Goal: Information Seeking & Learning: Find specific fact

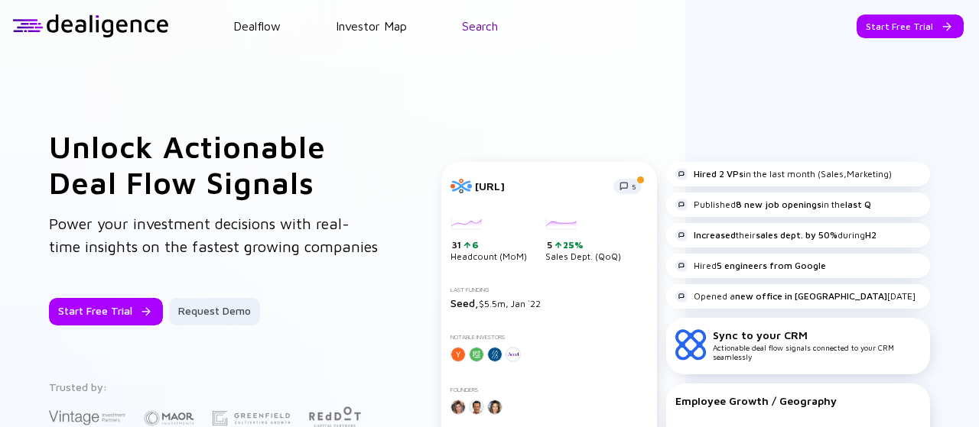
click at [489, 19] on link "Search" at bounding box center [480, 26] width 36 height 14
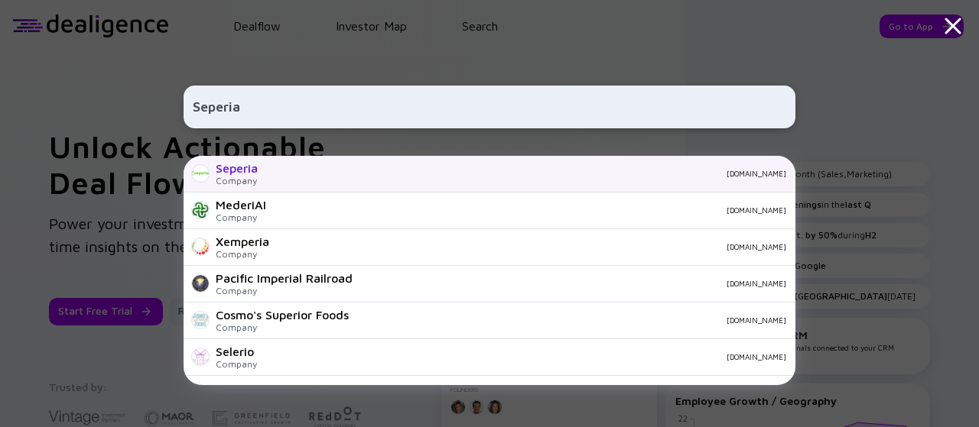
type input "Seperia"
click at [294, 180] on div "Seperia Company [DOMAIN_NAME]" at bounding box center [490, 174] width 612 height 37
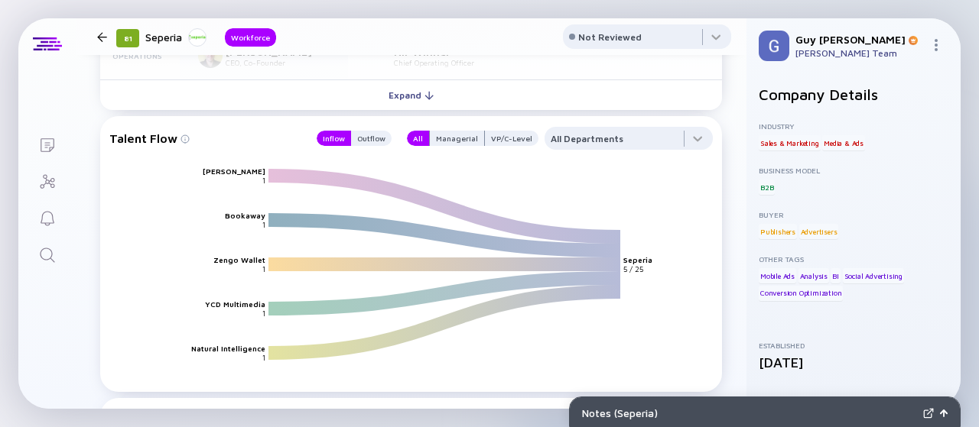
scroll to position [1174, 0]
click at [367, 135] on div "Outflow" at bounding box center [371, 137] width 41 height 15
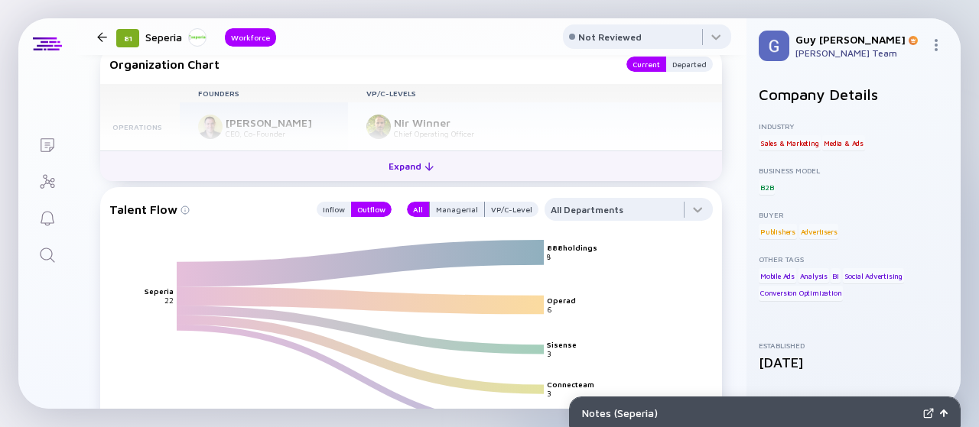
scroll to position [1101, 0]
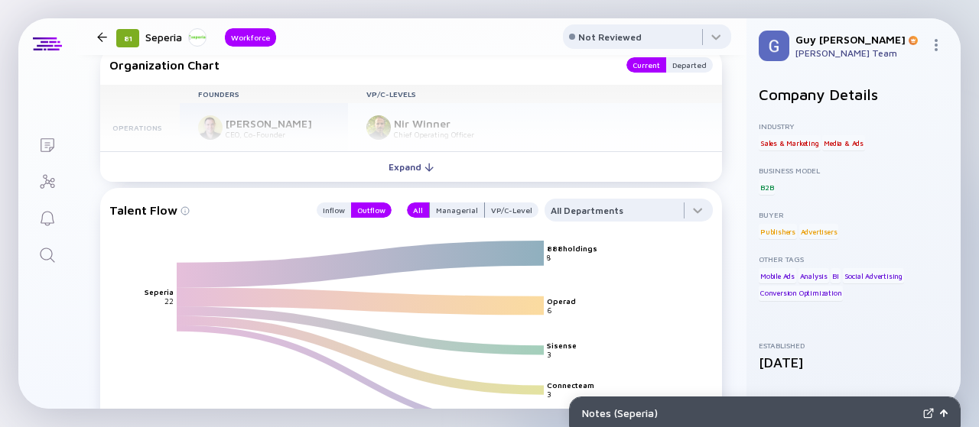
click at [98, 39] on div at bounding box center [102, 37] width 10 height 10
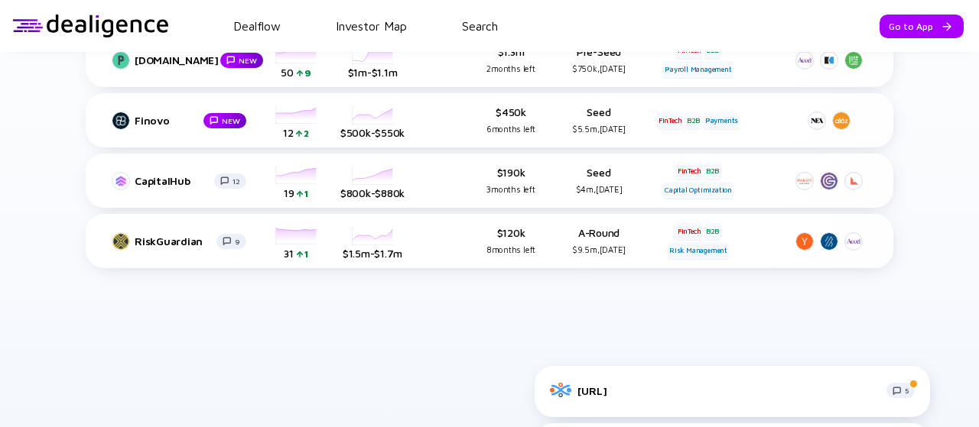
scroll to position [1013, 0]
